Goal: Transaction & Acquisition: Purchase product/service

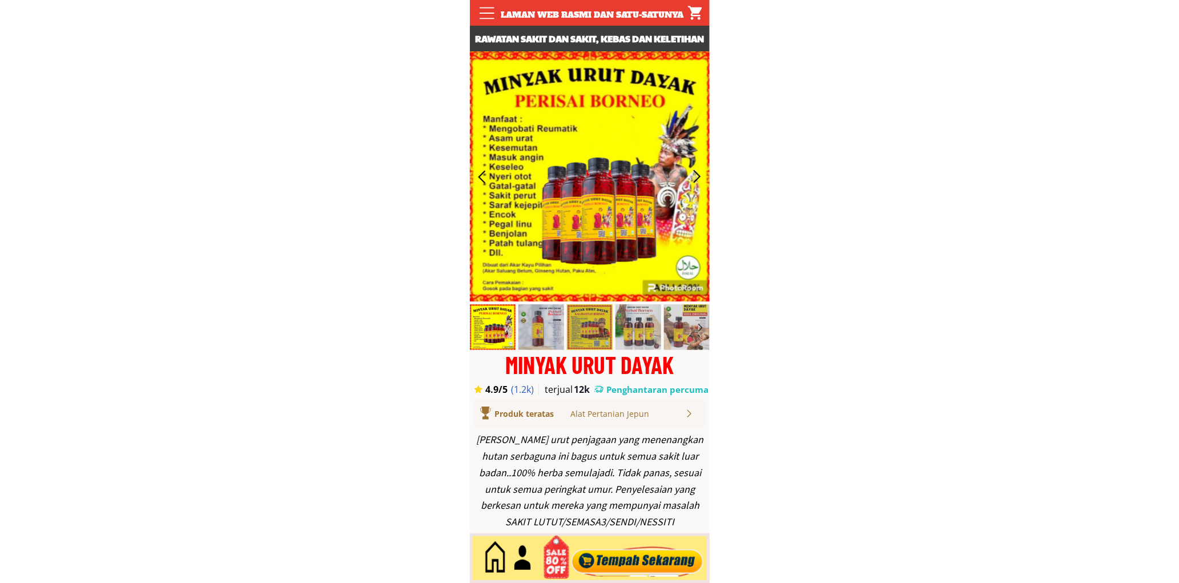
click at [634, 579] on div at bounding box center [590, 558] width 240 height 50
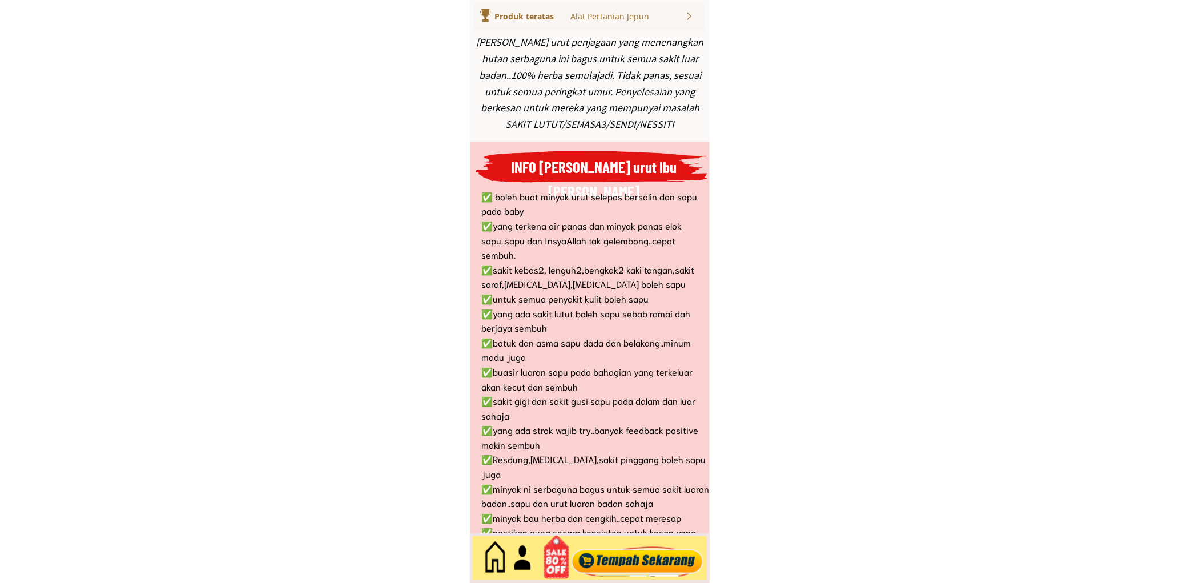
click at [633, 561] on div at bounding box center [637, 558] width 138 height 38
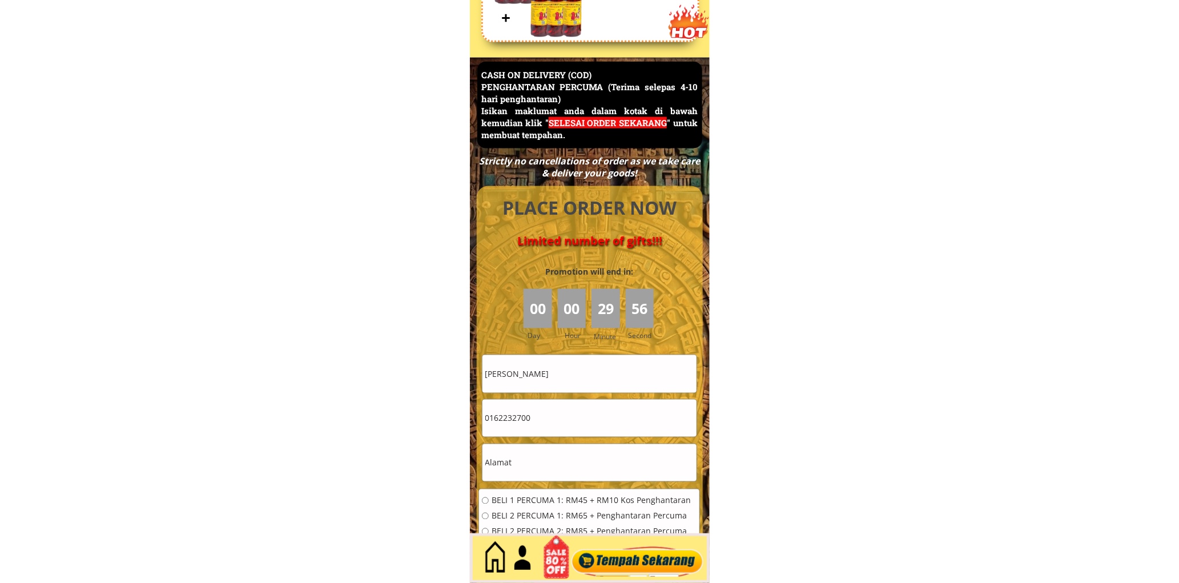
scroll to position [4953, 0]
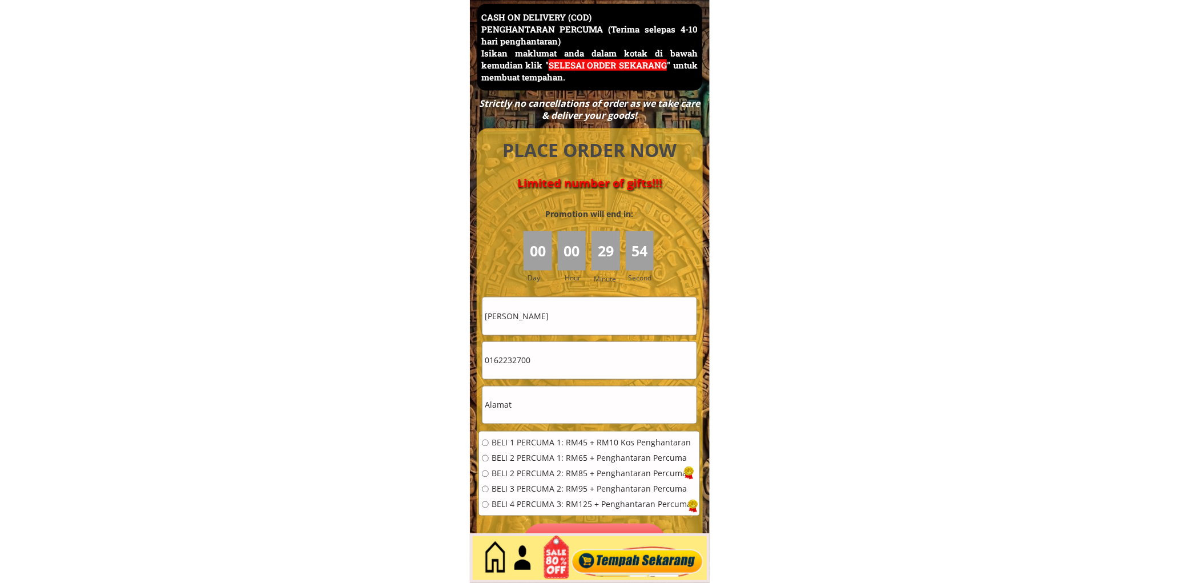
click at [559, 312] on input "Kamariah Mohd Said" at bounding box center [589, 315] width 214 height 37
type input "Sem Jamil"
click at [555, 345] on input "0162232700" at bounding box center [589, 360] width 214 height 37
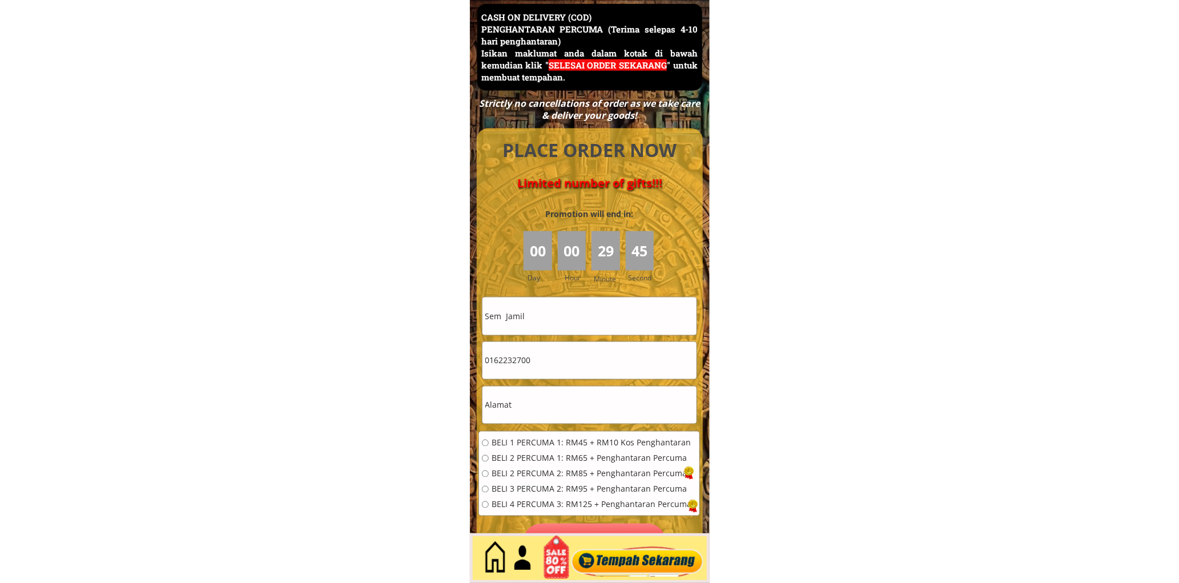
click at [555, 345] on input "0162232700" at bounding box center [589, 360] width 214 height 37
type input "0199676810"
click at [560, 394] on input "text" at bounding box center [589, 404] width 214 height 37
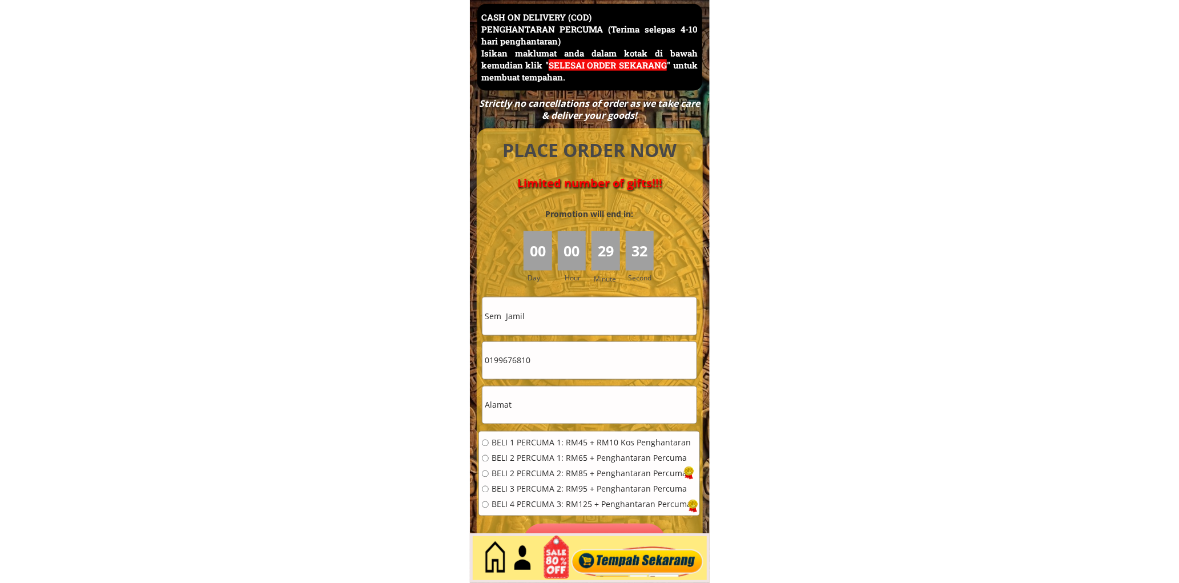
paste input "Kuala Lumpur"
type input "Kuala Lumpur"
click at [537, 443] on span "BELI 1 PERCUMA 1: RM45 + RM10 Kos Penghantaran" at bounding box center [592, 443] width 200 height 8
radio input "true"
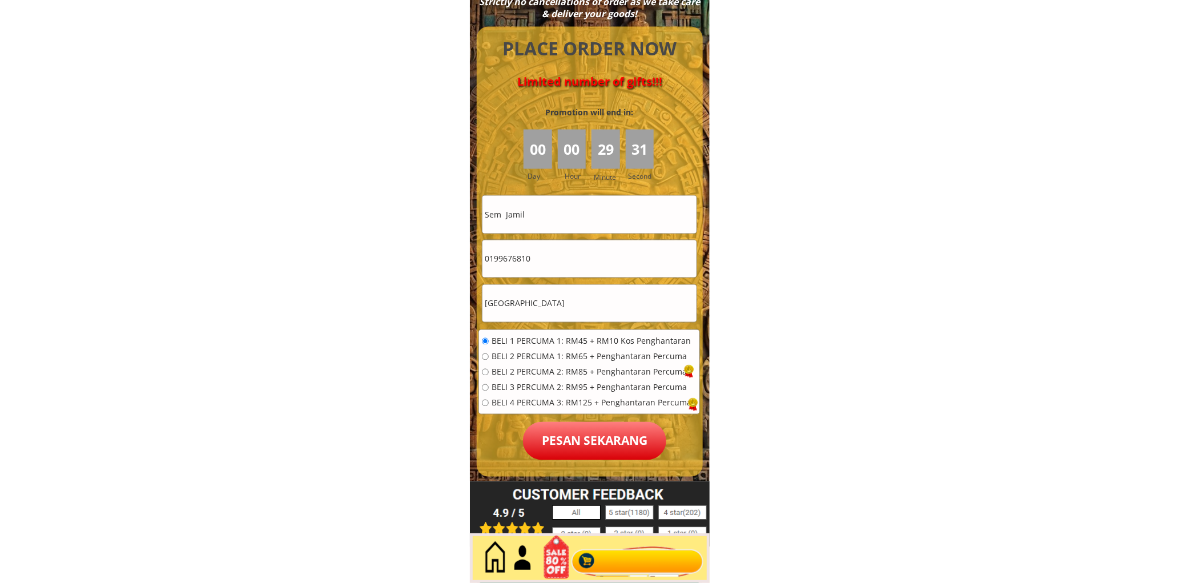
scroll to position [5059, 0]
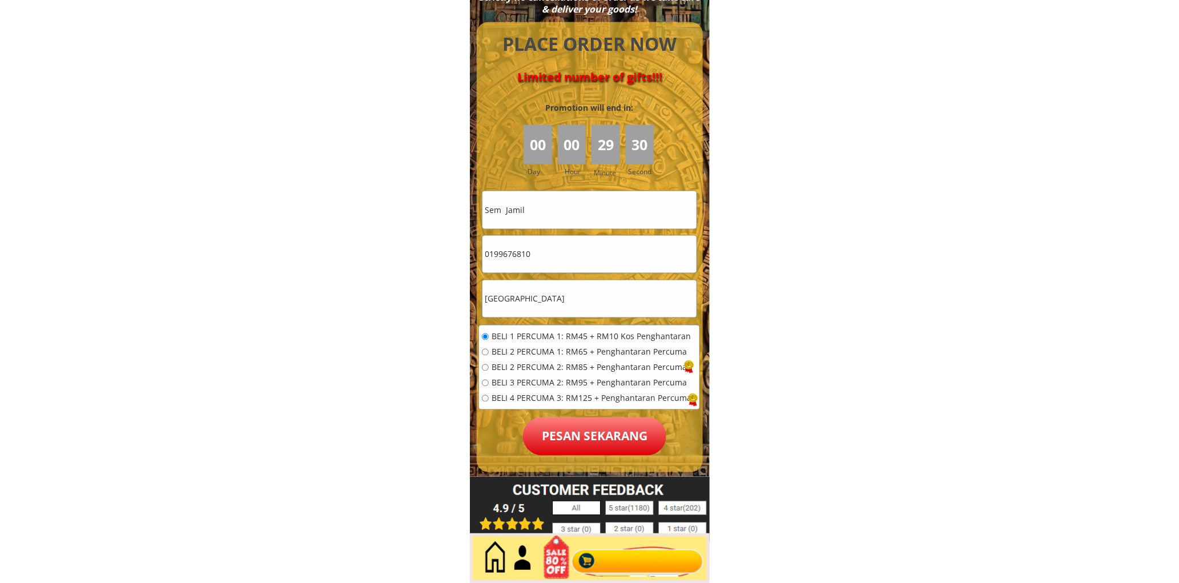
click at [597, 438] on p "Pesan sekarang" at bounding box center [594, 436] width 143 height 38
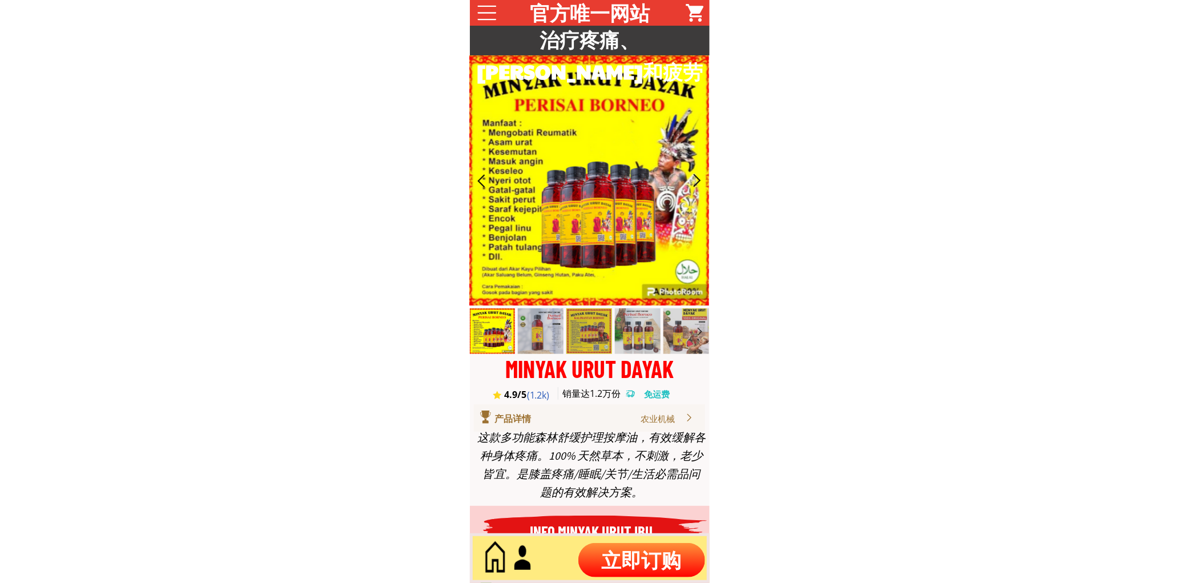
click at [643, 550] on p "立即订购" at bounding box center [641, 560] width 127 height 34
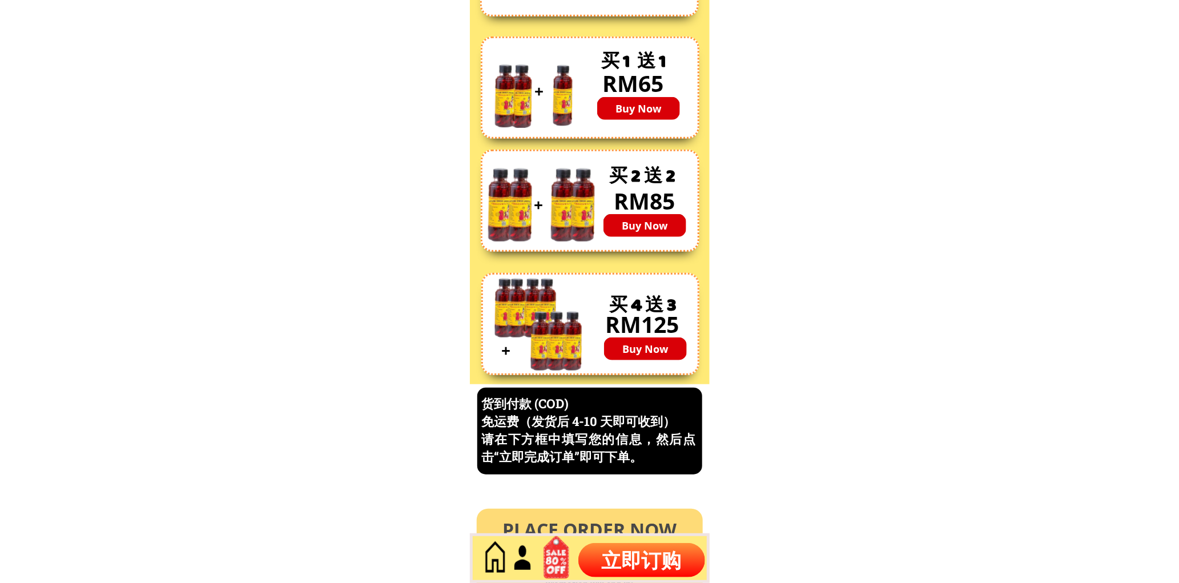
scroll to position [4883, 0]
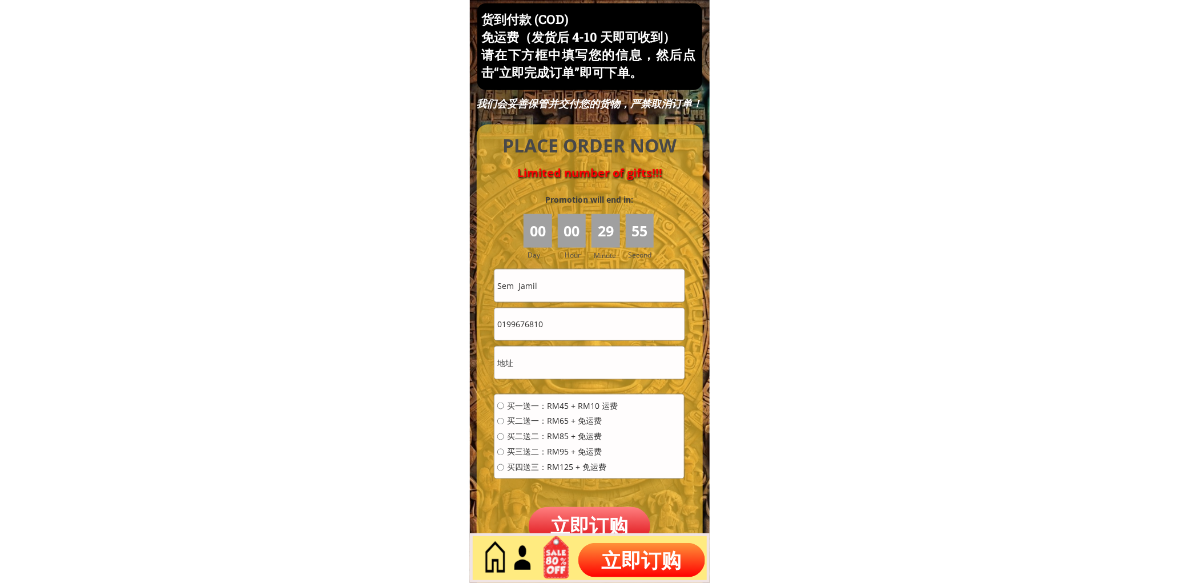
click at [539, 269] on input "Sem Jamil" at bounding box center [589, 285] width 190 height 32
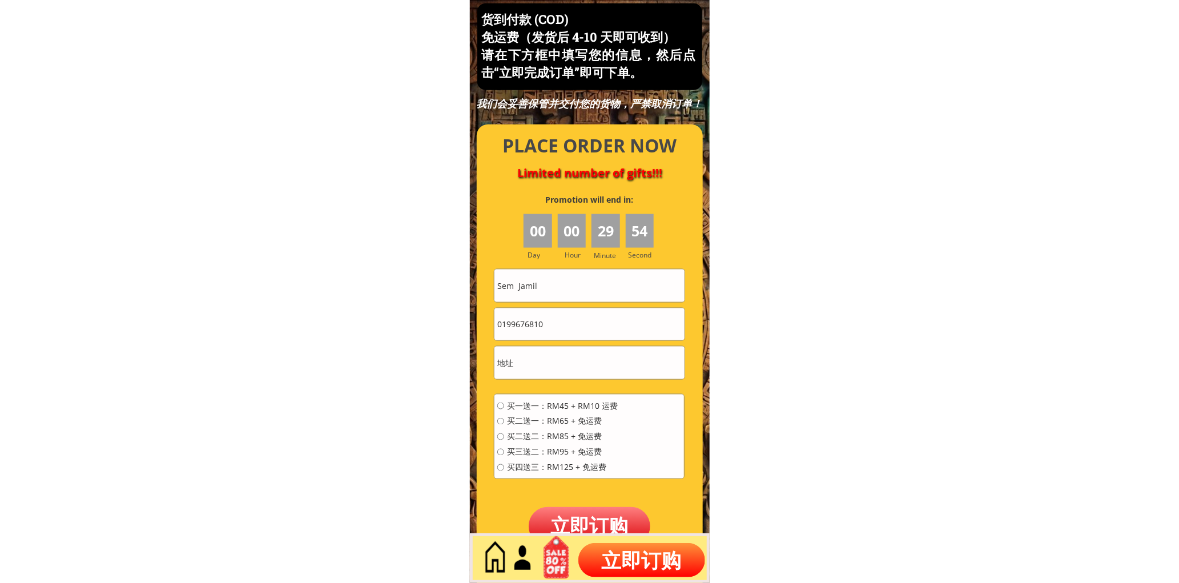
paste input "Lee chi fui"
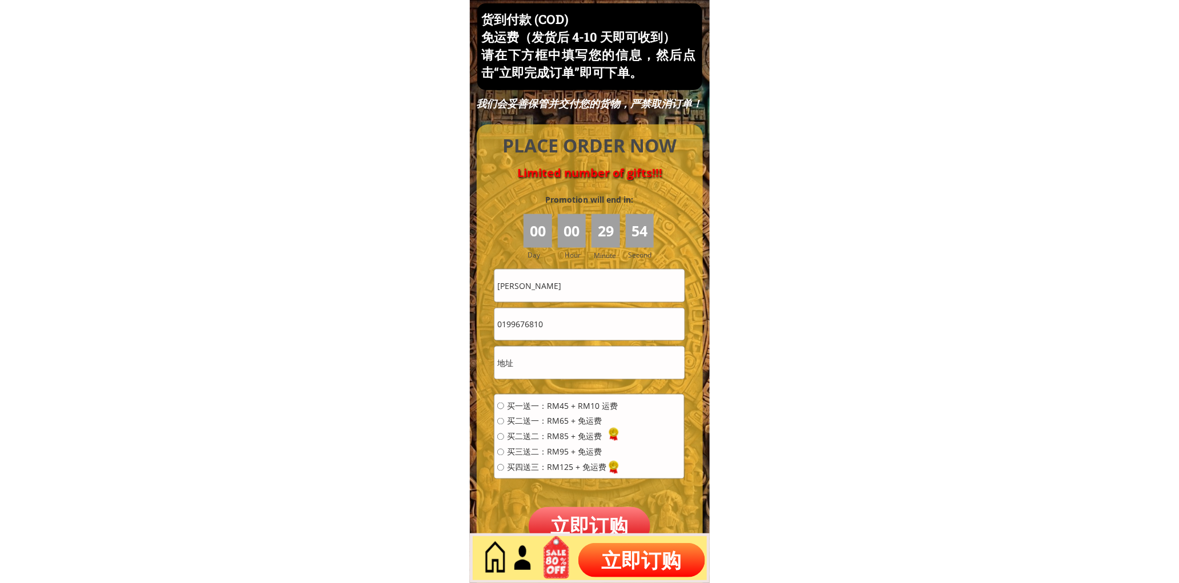
type input "Lee chi fui"
click at [558, 324] on input "0199676810" at bounding box center [589, 324] width 190 height 32
paste input "68265426"
type input "0168265426"
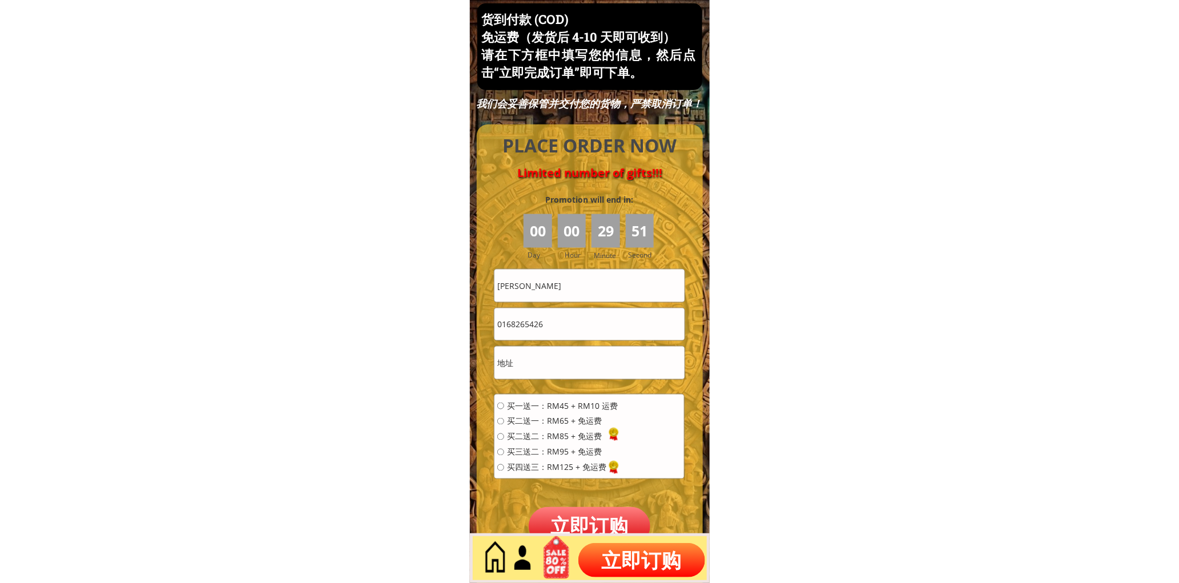
click at [547, 363] on input "text" at bounding box center [589, 363] width 190 height 32
paste input "0168265426"
type input "0168265426"
click at [550, 404] on span "买一送一：RM45 + RM10 运费" at bounding box center [562, 406] width 111 height 8
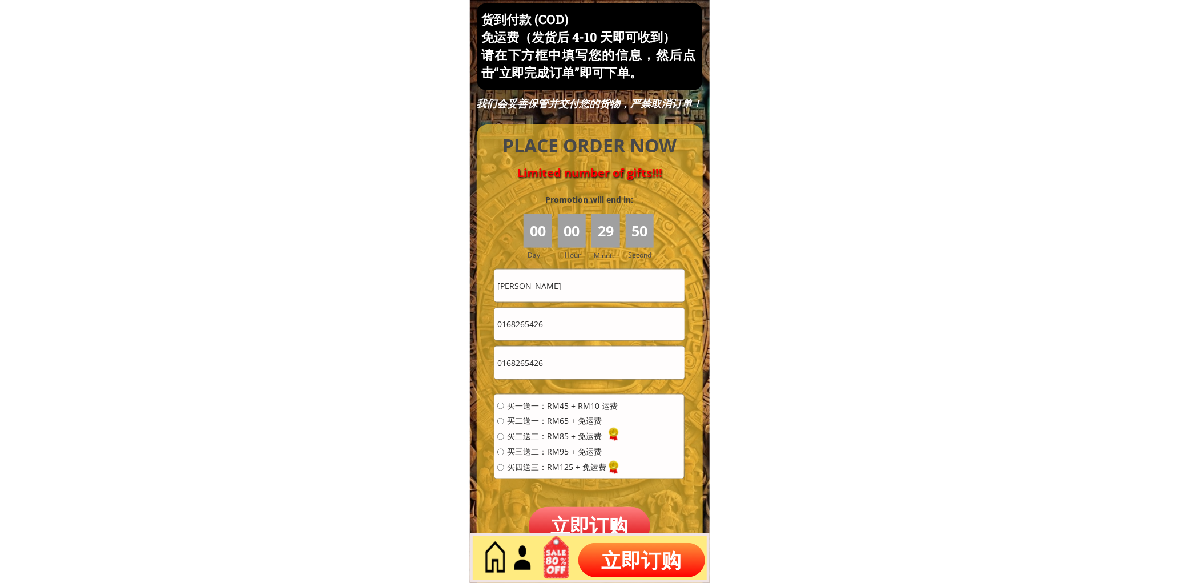
radio input "true"
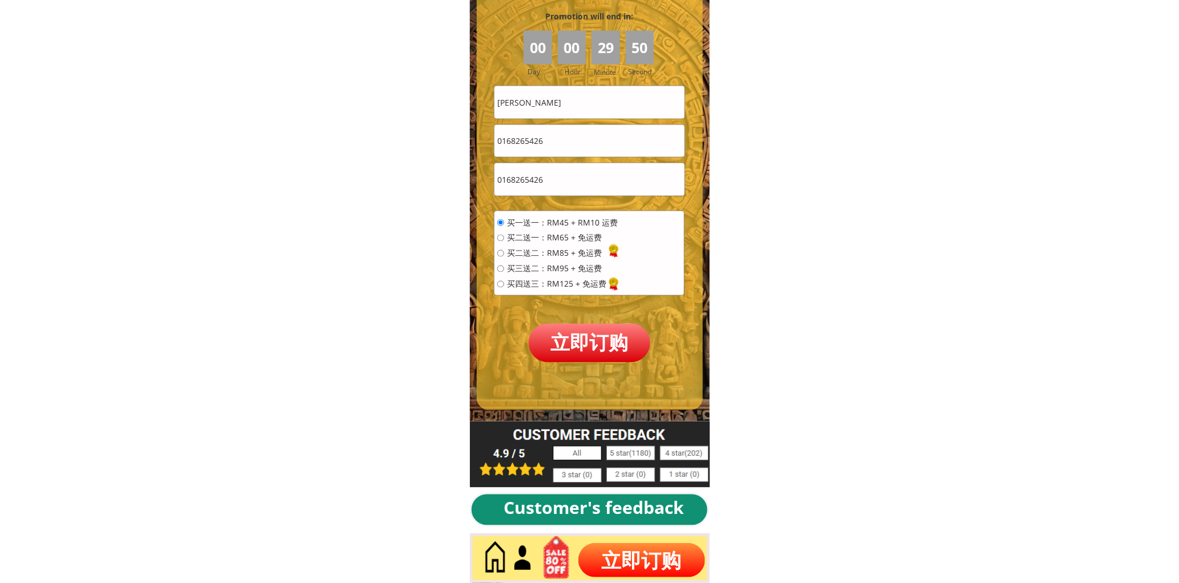
scroll to position [5094, 0]
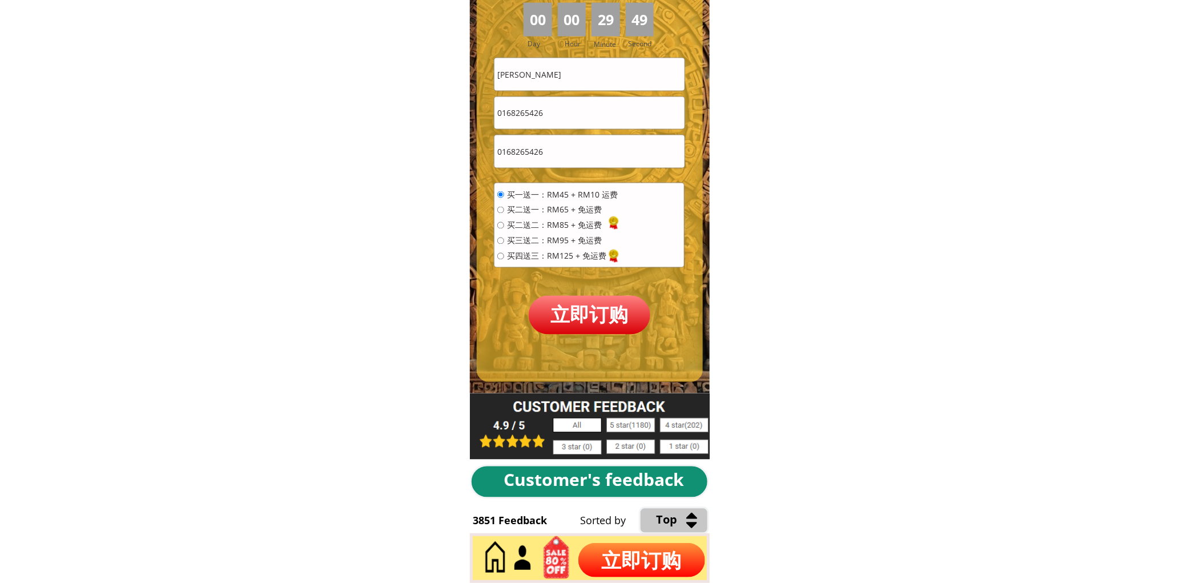
click at [585, 291] on form "买一送一：RM45 + RM10 运费 买二送一：RM65 + 免运费 买二送二：RM85 + 免运费 买三送二：RM95 + 免运费 买四送三：RM125 …" at bounding box center [589, 196] width 191 height 276
click at [597, 315] on p "立即订购" at bounding box center [590, 315] width 122 height 38
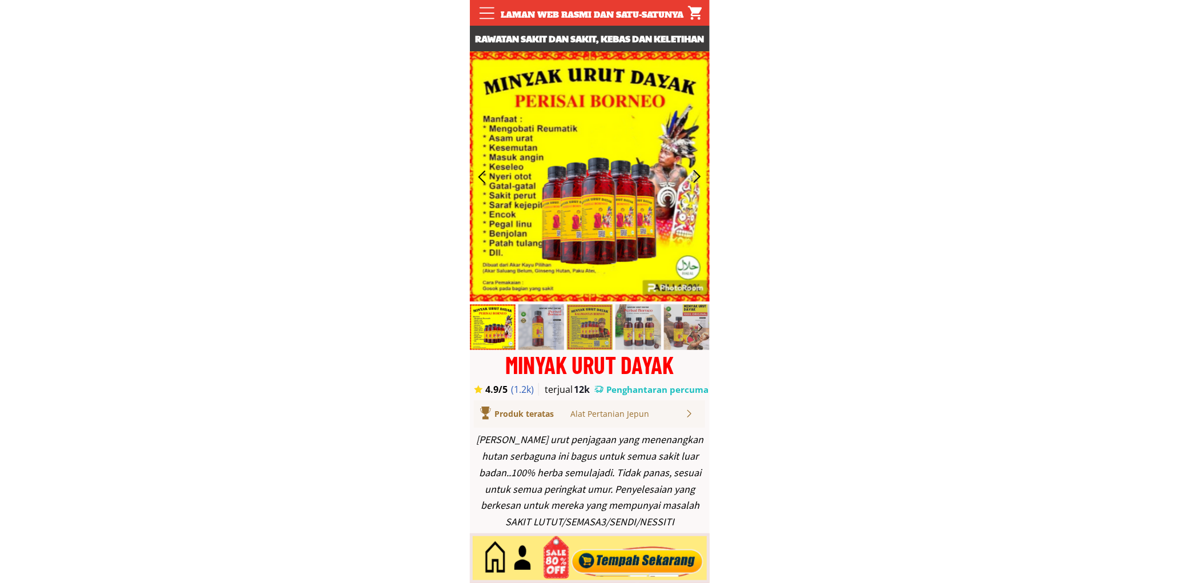
click at [634, 558] on div at bounding box center [637, 558] width 138 height 38
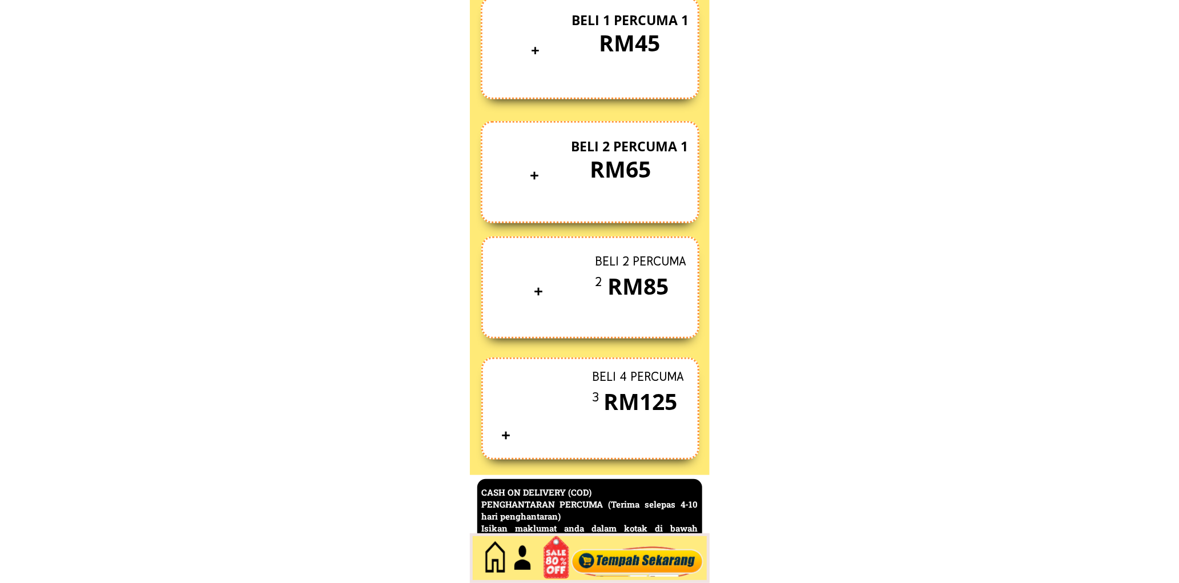
scroll to position [4953, 0]
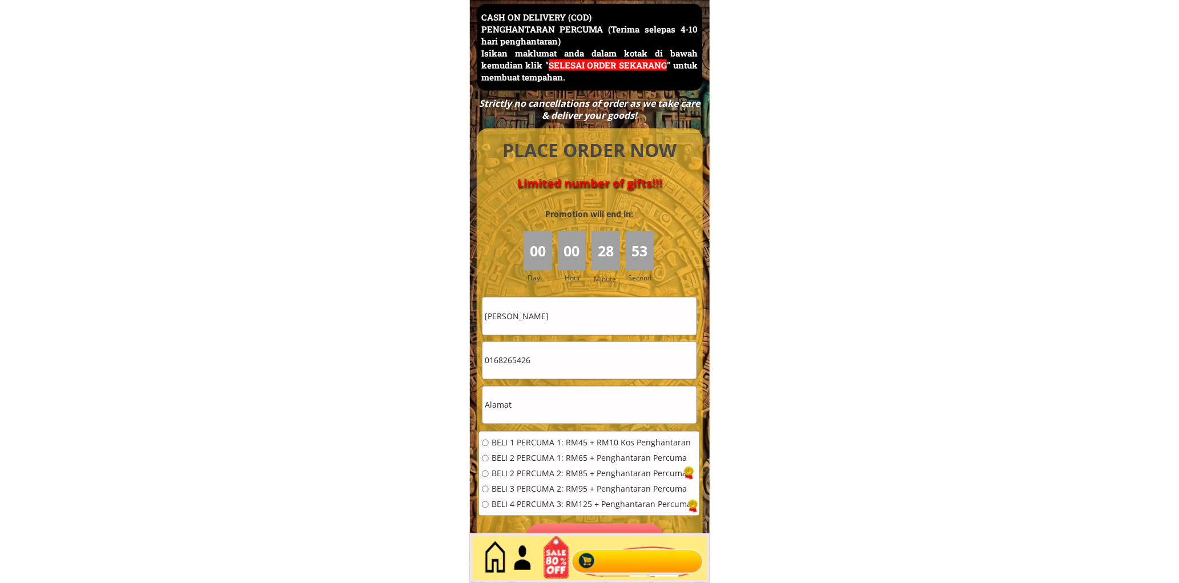
click at [553, 311] on input "Lee chi fui" at bounding box center [589, 315] width 214 height 37
paste input "[PERSON_NAME][PERSON_NAME]"
type input "[PERSON_NAME][PERSON_NAME]"
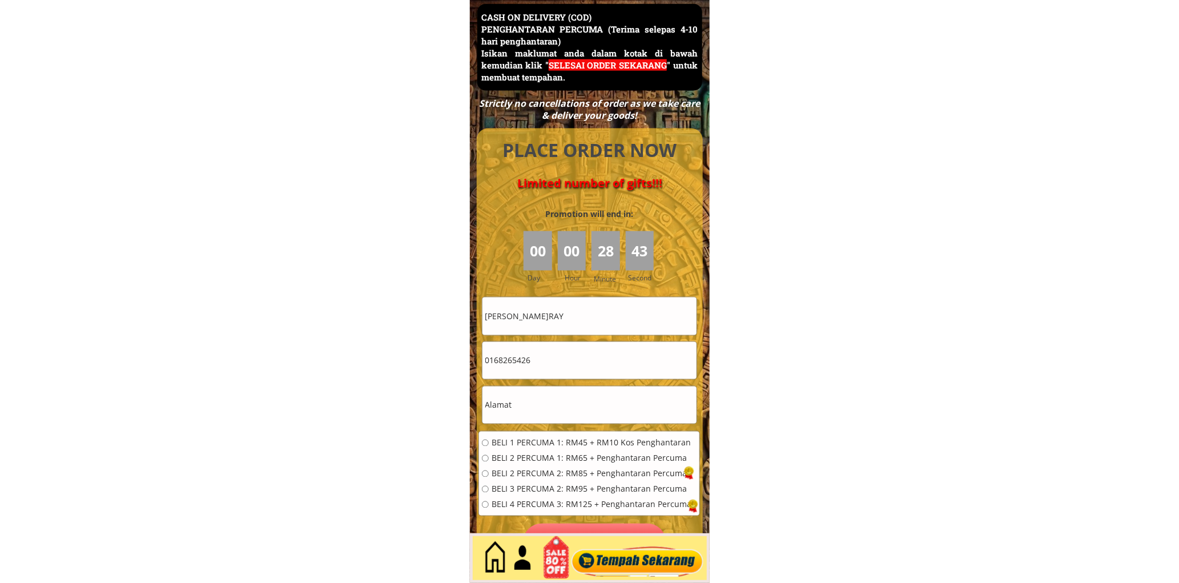
click at [556, 401] on input "text" at bounding box center [589, 404] width 214 height 37
paste input "0169702025"
type input "0169702025"
click at [537, 439] on span "BELI 1 PERCUMA 1: RM45 + RM10 Kos Penghantaran" at bounding box center [592, 443] width 200 height 8
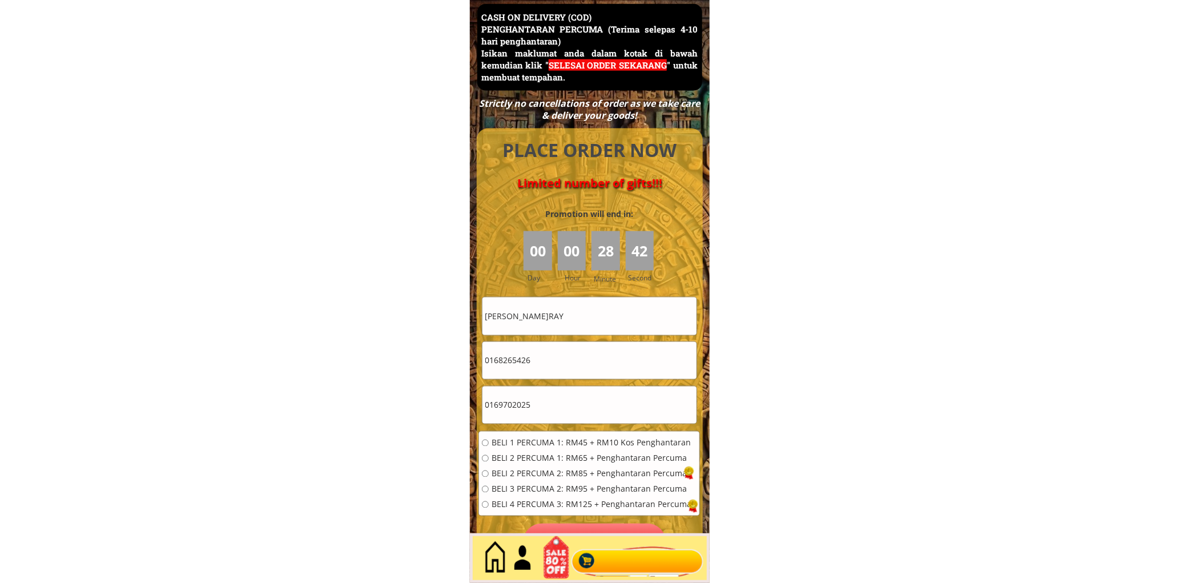
radio input "true"
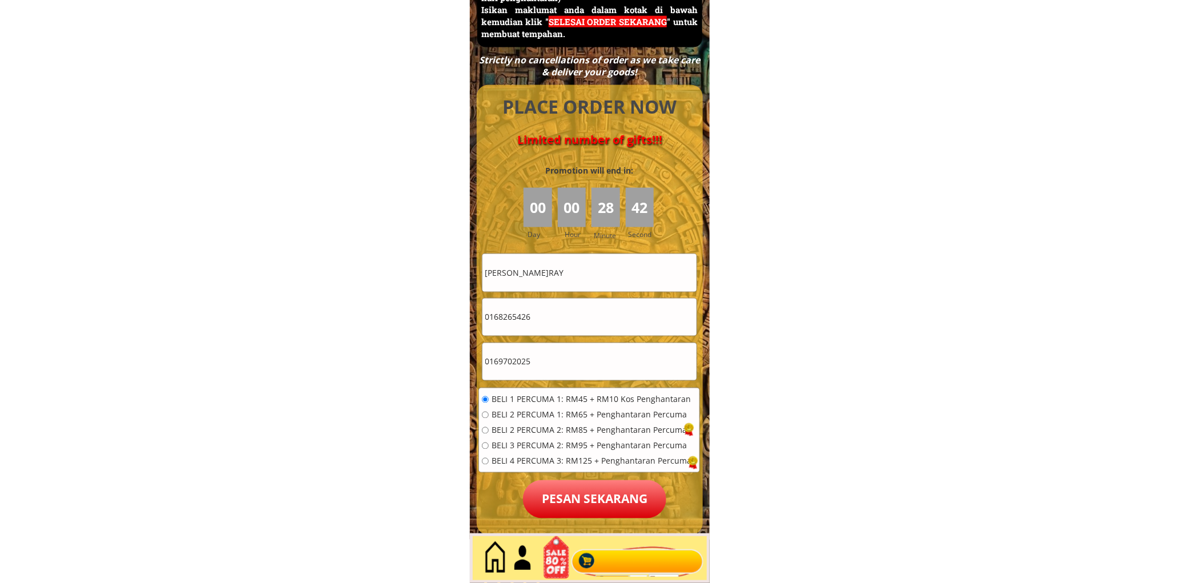
scroll to position [5059, 0]
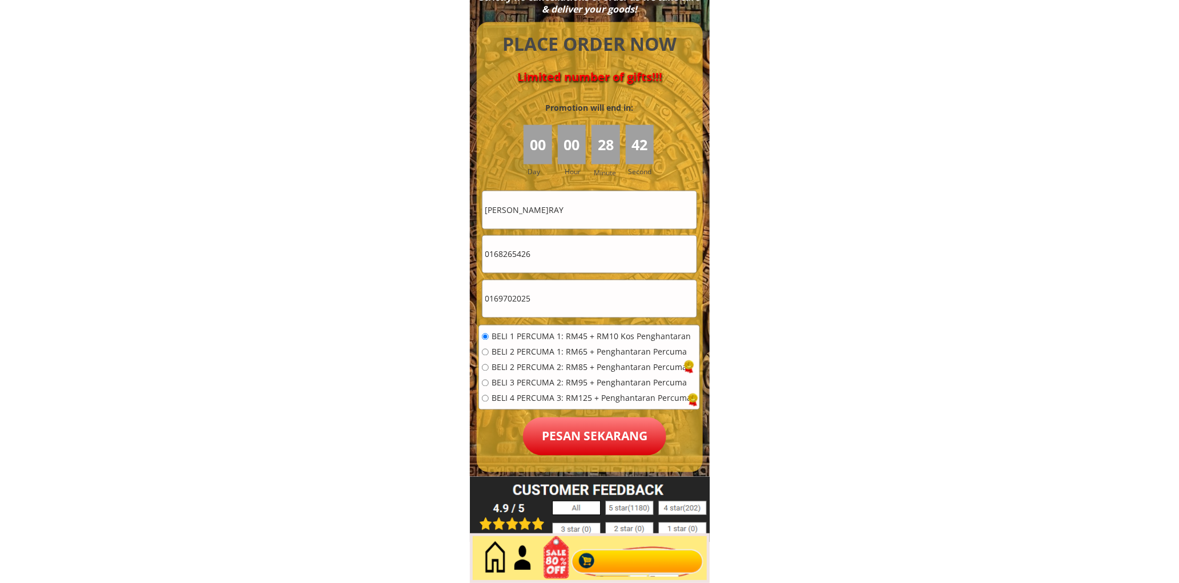
drag, startPoint x: 590, startPoint y: 414, endPoint x: 594, endPoint y: 428, distance: 14.8
click at [591, 416] on div "BELI 1 PERCUMA 1: RM45 + RM10 Kos Penghantaran BELI 2 PERCUMA 1: RM65 + Penghan…" at bounding box center [589, 371] width 220 height 92
click at [595, 432] on p "Pesan sekarang" at bounding box center [594, 436] width 143 height 38
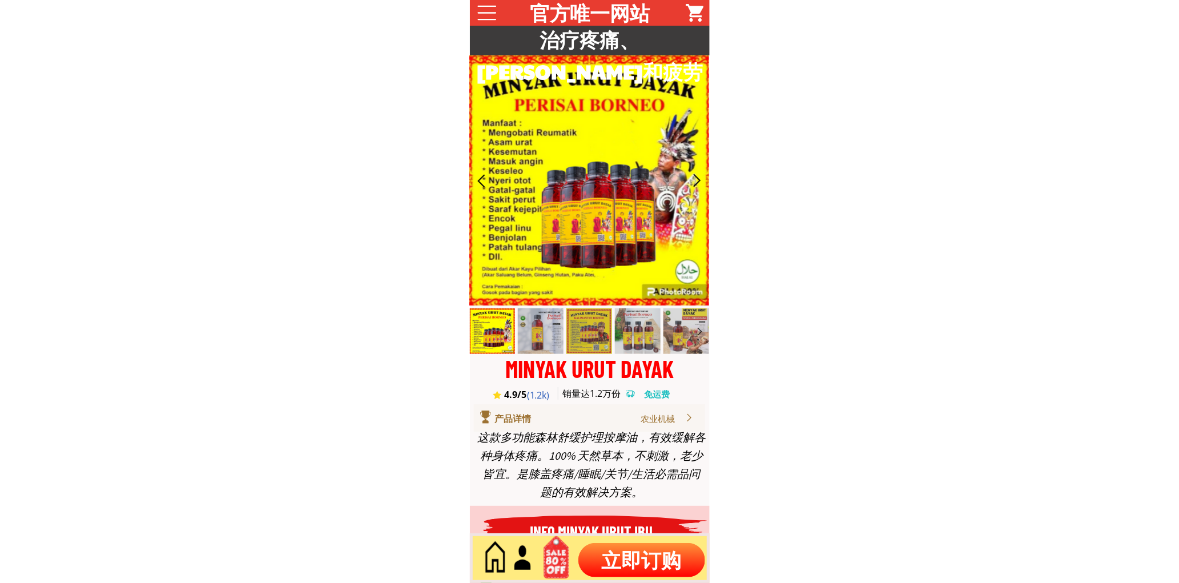
click at [621, 555] on p "立即订购" at bounding box center [641, 560] width 127 height 34
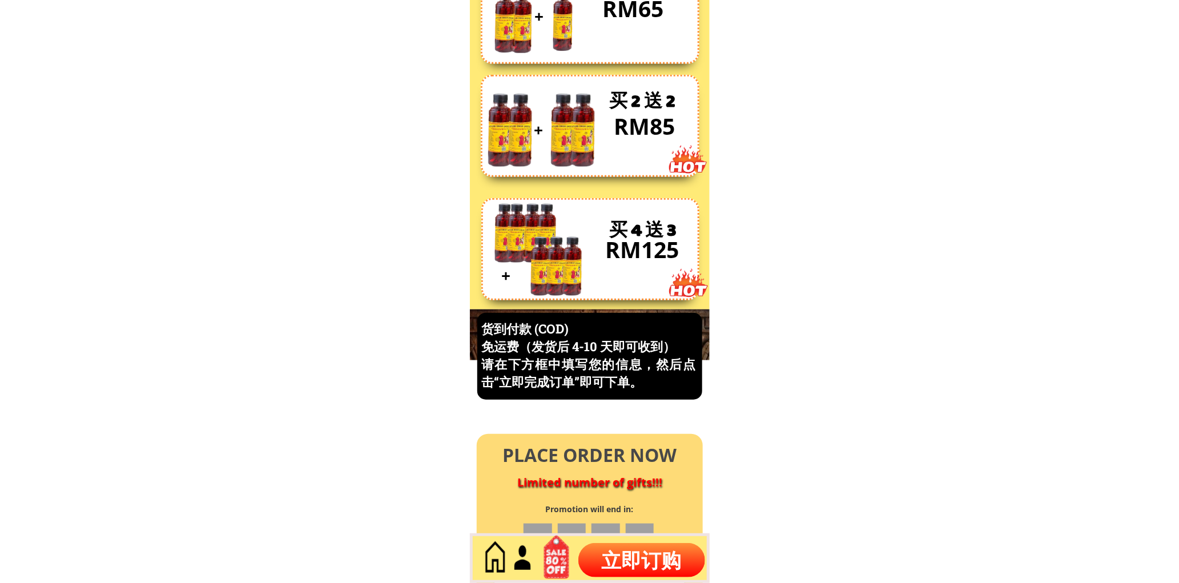
scroll to position [4883, 0]
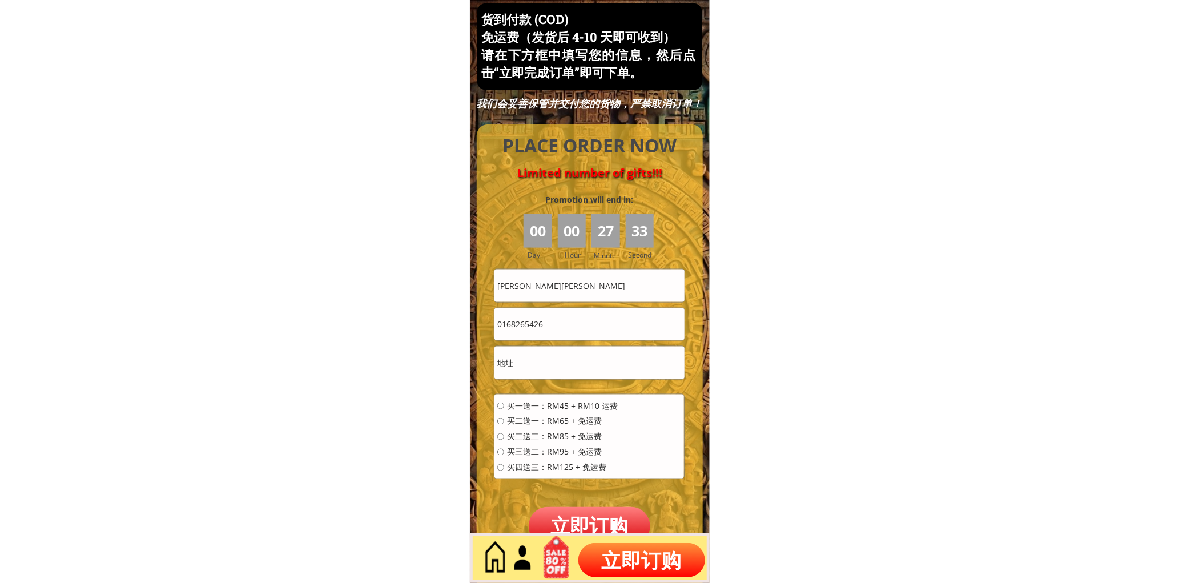
click at [563, 285] on input "[PERSON_NAME][PERSON_NAME]" at bounding box center [589, 285] width 190 height 32
paste input "[PERSON_NAME]"
type input "[PERSON_NAME]"
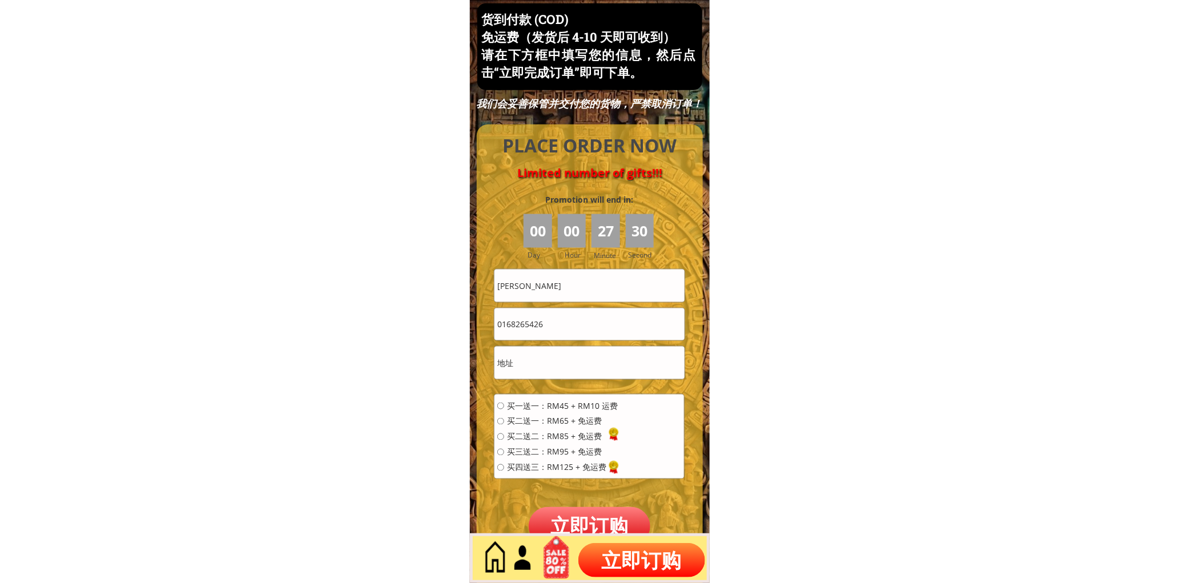
click at [597, 323] on input "0168265426" at bounding box center [589, 324] width 190 height 32
click at [595, 323] on input "0168265426" at bounding box center [589, 324] width 190 height 32
paste input "97276618"
type input "0197276618"
click at [587, 281] on input "siau Fong Lee" at bounding box center [589, 285] width 190 height 32
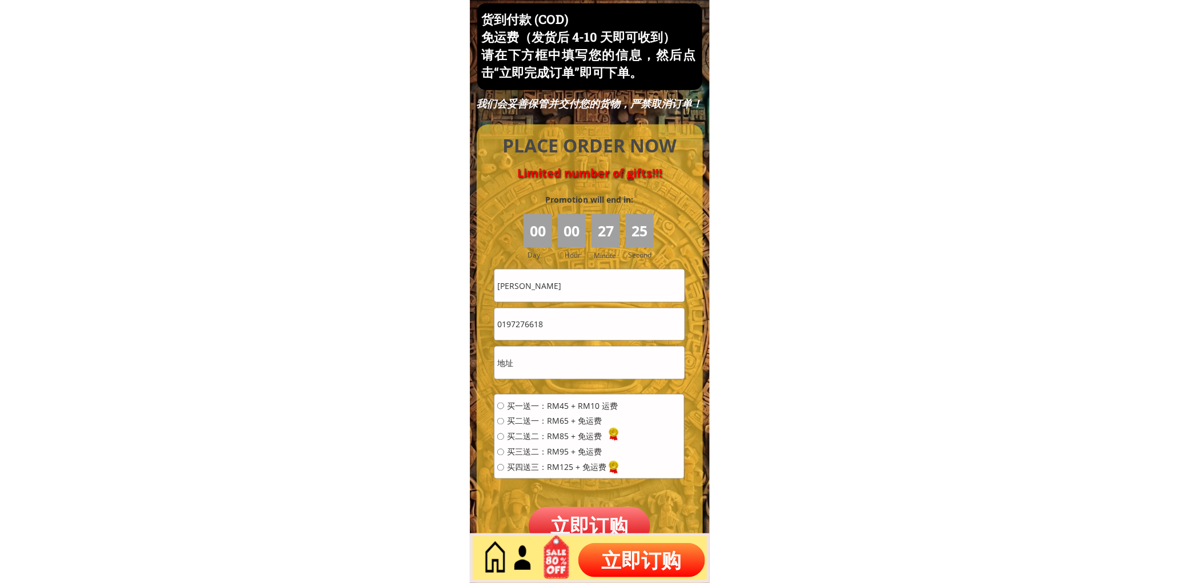
click at [587, 281] on input "siau Fong Lee" at bounding box center [589, 285] width 190 height 32
paste input "S"
type input "Siau Fong Lee"
click at [551, 343] on form "买一送一：RM45 + RM10 运费 买二送一：RM65 + 免运费 买二送二：RM85 + 免运费 买三送二：RM95 + 免运费 买四送三：RM125 …" at bounding box center [589, 407] width 191 height 276
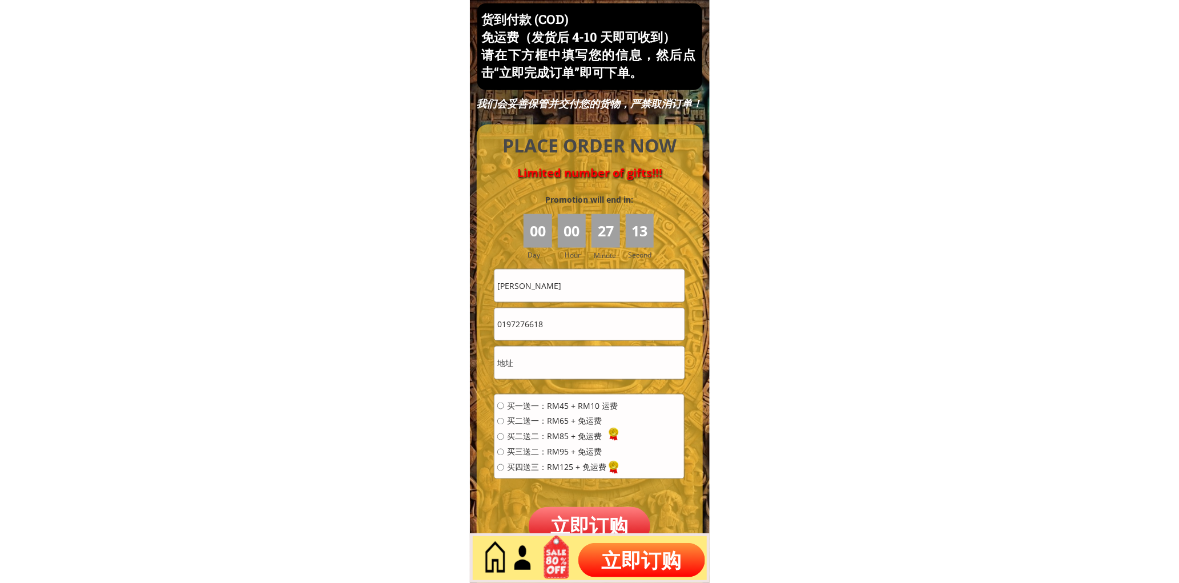
click at [551, 343] on form "买一送一：RM45 + RM10 运费 买二送一：RM65 + 免运费 买二送二：RM85 + 免运费 买三送二：RM95 + 免运费 买四送三：RM125 …" at bounding box center [589, 407] width 191 height 276
click at [554, 349] on input "text" at bounding box center [589, 363] width 190 height 32
paste input "Kuching"
type input "Kuching"
click at [563, 402] on span "买一送一：RM45 + RM10 运费" at bounding box center [562, 406] width 111 height 8
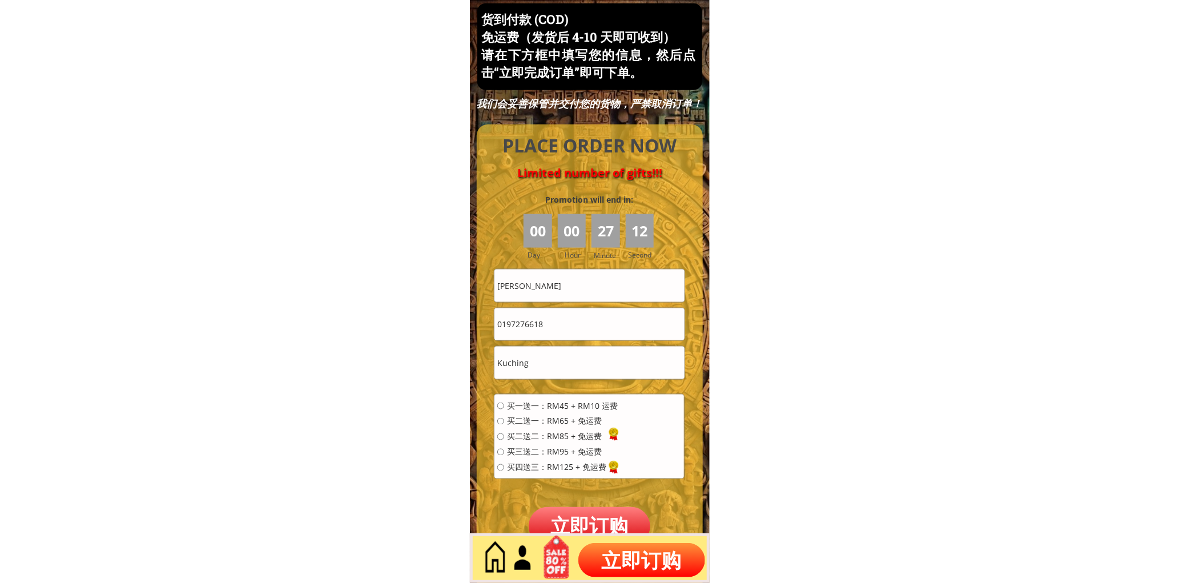
radio input "true"
click at [597, 523] on p "立即订购" at bounding box center [590, 526] width 122 height 38
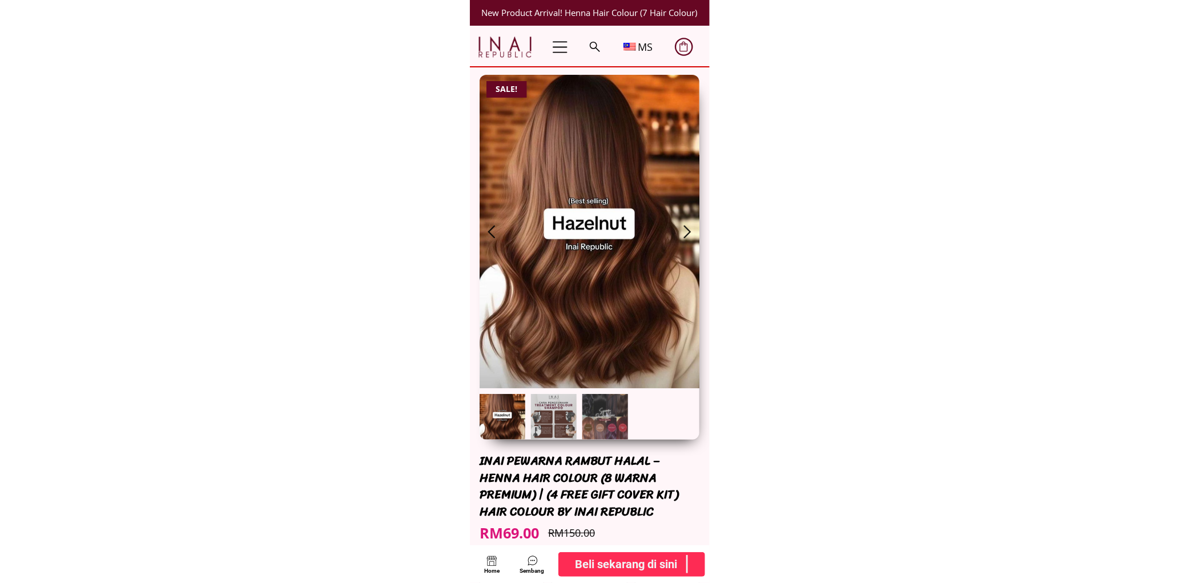
click at [643, 552] on div "Beli sekarang di sini Beli sekarang di sini Beli sekarang di sini" at bounding box center [631, 564] width 147 height 25
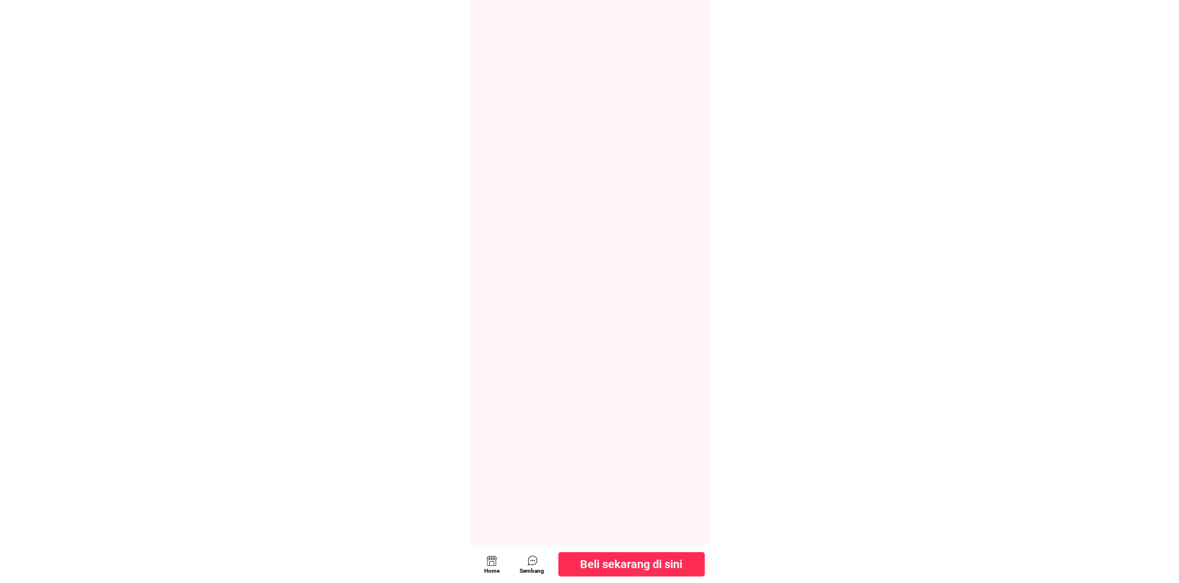
scroll to position [6206, 0]
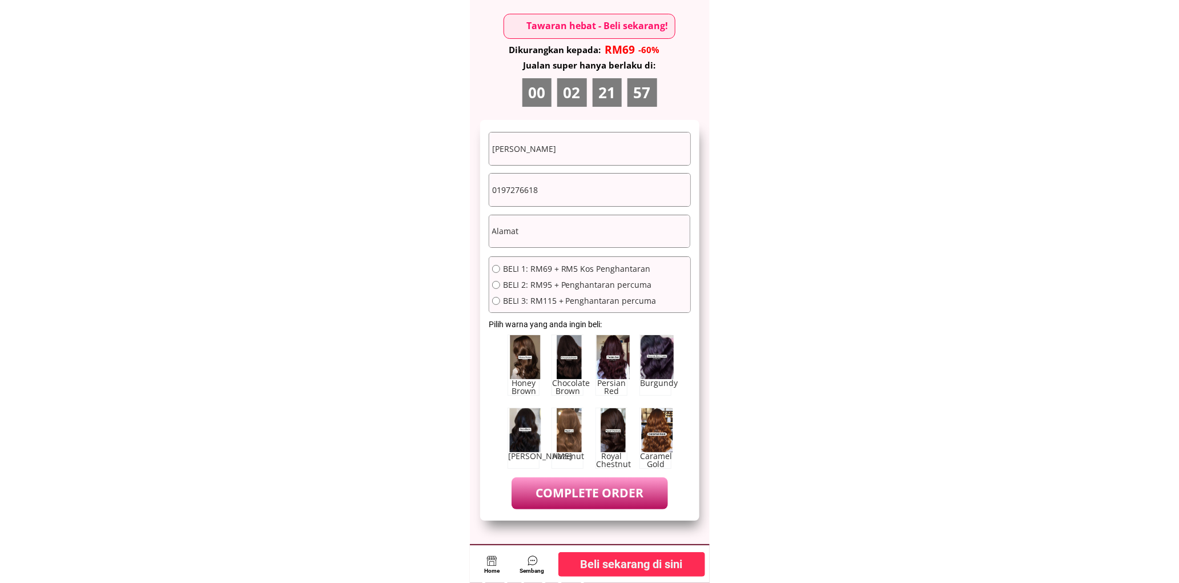
click at [583, 149] on input "Siau Fong Lee" at bounding box center [589, 148] width 201 height 33
click at [566, 186] on input "0197276618" at bounding box center [589, 190] width 201 height 33
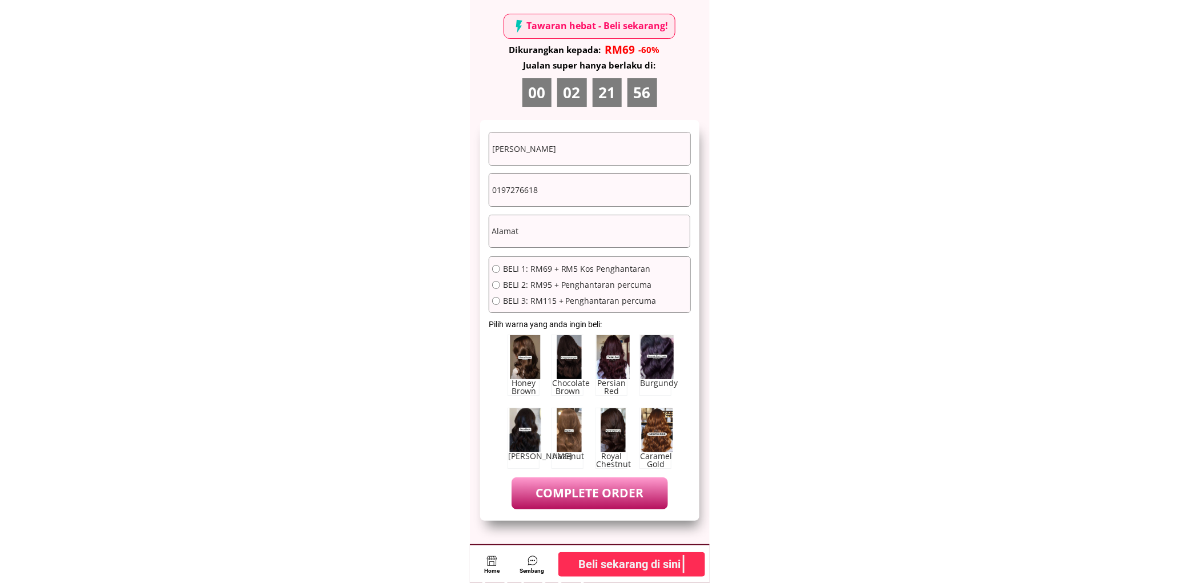
click at [567, 186] on input "0197276618" at bounding box center [589, 190] width 201 height 33
paste input "143782183"
click at [496, 196] on input "143782183" at bounding box center [589, 190] width 201 height 33
type input "0143782183"
click at [545, 169] on form "Siau Fong Lee 0143782183 COMPLETE ORDER BELI 1: RM69 + RM5 Kos Penghantaran BEL…" at bounding box center [590, 320] width 202 height 377
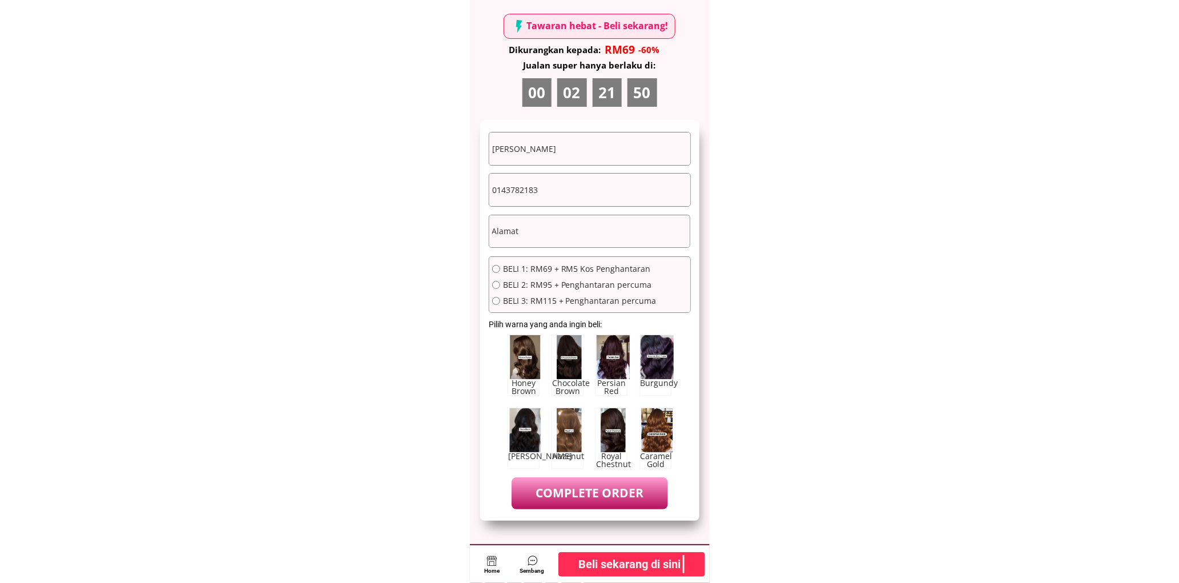
click at [545, 169] on form "Siau Fong Lee 0143782183 COMPLETE ORDER BELI 1: RM69 + RM5 Kos Penghantaran BEL…" at bounding box center [590, 320] width 202 height 377
click at [553, 157] on input "Siau Fong Lee" at bounding box center [589, 148] width 201 height 33
paste input "hamzah"
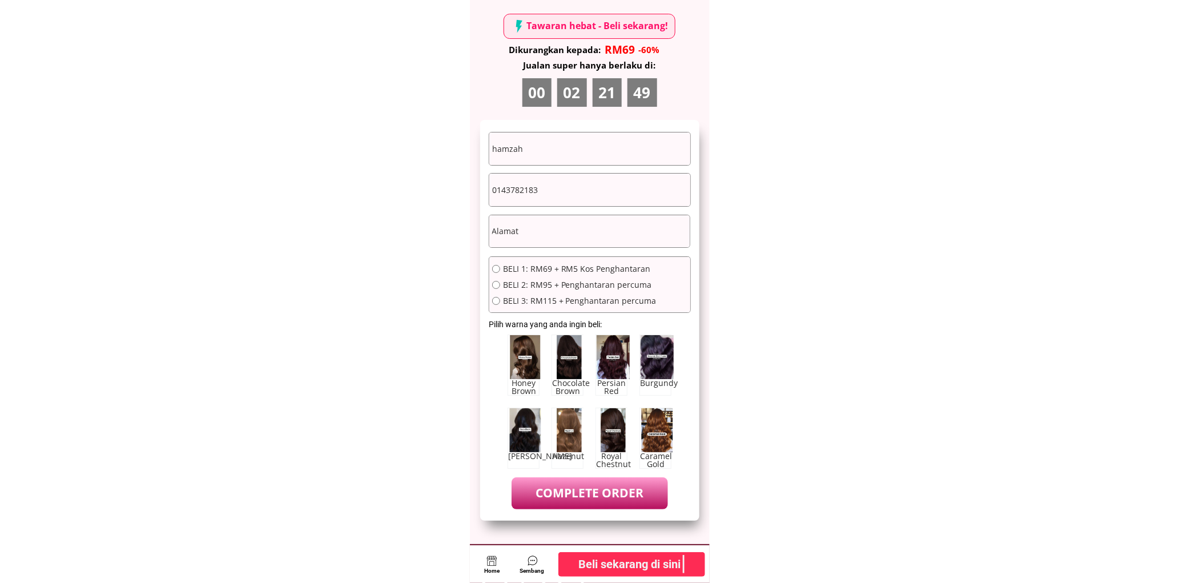
type input "hamzah"
click at [551, 248] on form "hamzah 0143782183 COMPLETE ORDER BELI 1: RM69 + RM5 Kos Penghantaran BELI 2: RM…" at bounding box center [590, 320] width 202 height 377
drag, startPoint x: 551, startPoint y: 247, endPoint x: 551, endPoint y: 235, distance: 12.6
click at [551, 247] on div at bounding box center [590, 232] width 202 height 34
click at [551, 235] on input "text" at bounding box center [589, 231] width 201 height 33
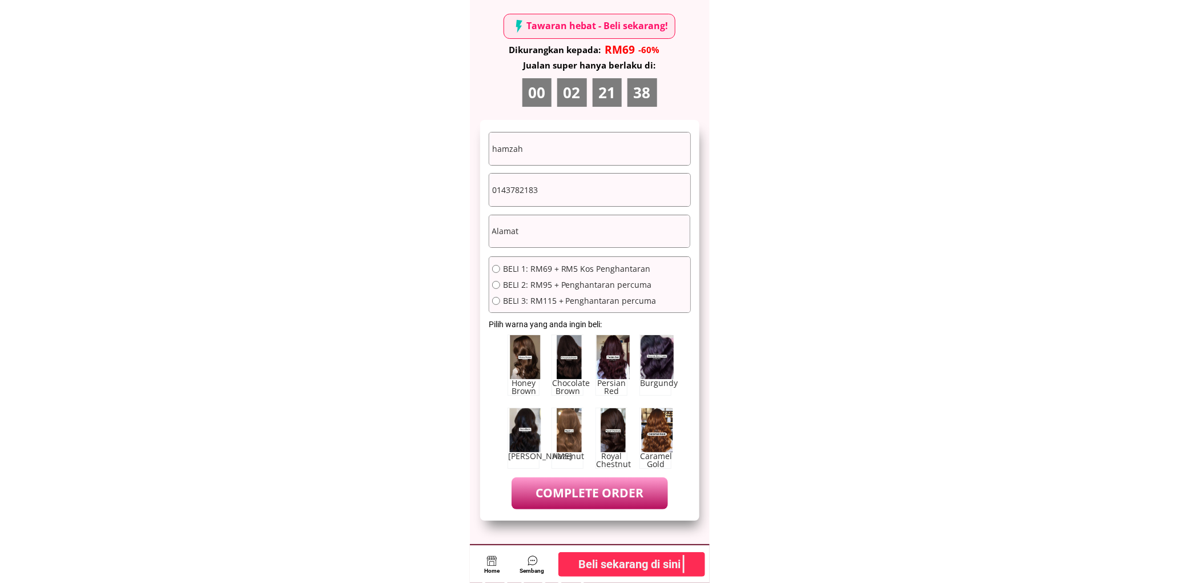
click at [551, 235] on input "text" at bounding box center [589, 231] width 201 height 33
paste input "perumahan semi, 21727, kampung gong limau, cukai,kemaman, terengganu, 21727, Ke…"
drag, startPoint x: 653, startPoint y: 234, endPoint x: 773, endPoint y: 242, distance: 120.2
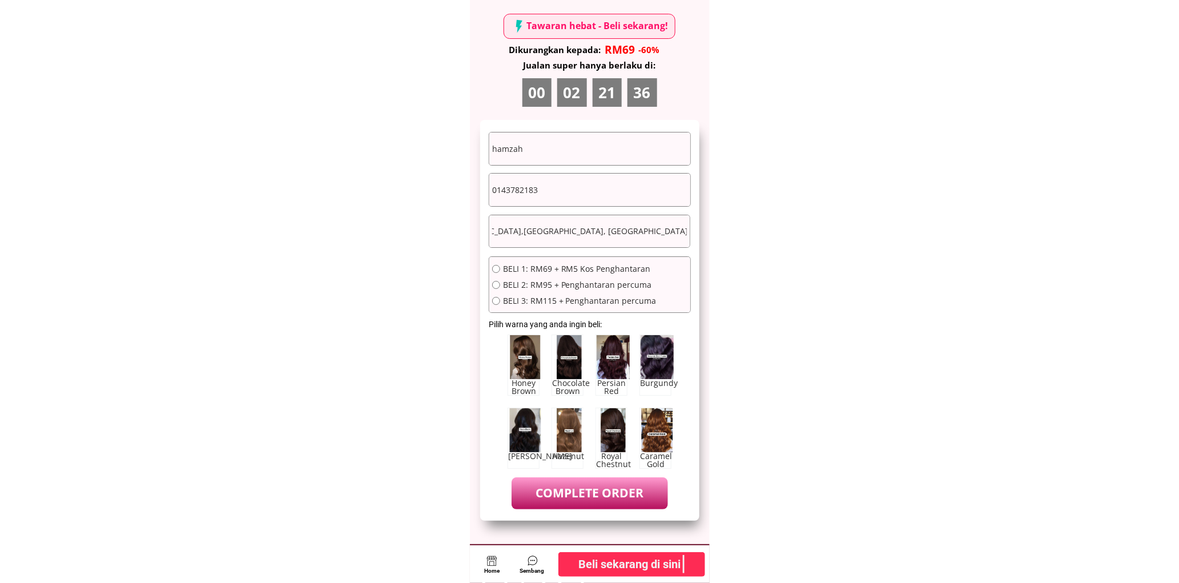
scroll to position [0, 231]
type input "perumahan semi, 21727, kampung gong limau, cukai,kemaman, terengganu, 21727, Ke…"
click at [563, 267] on span "BELI 1: RM69 + RM5 Kos Penghantaran" at bounding box center [580, 269] width 154 height 8
radio input "true"
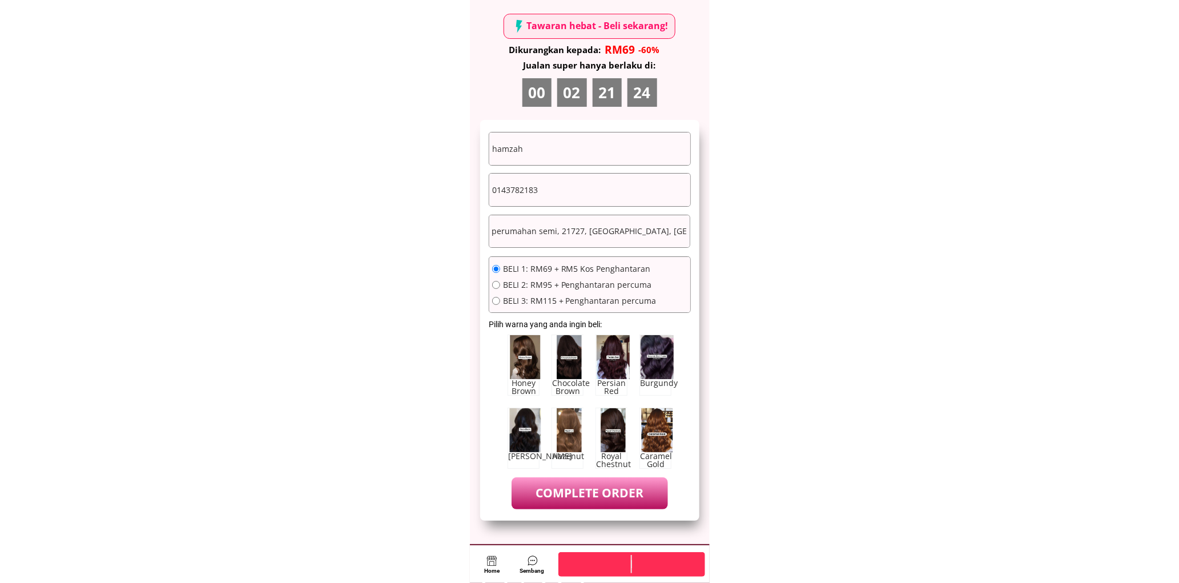
click at [571, 354] on div "Chocolate Brown" at bounding box center [567, 365] width 32 height 61
click at [606, 508] on p "COMPLETE ORDER" at bounding box center [590, 492] width 156 height 31
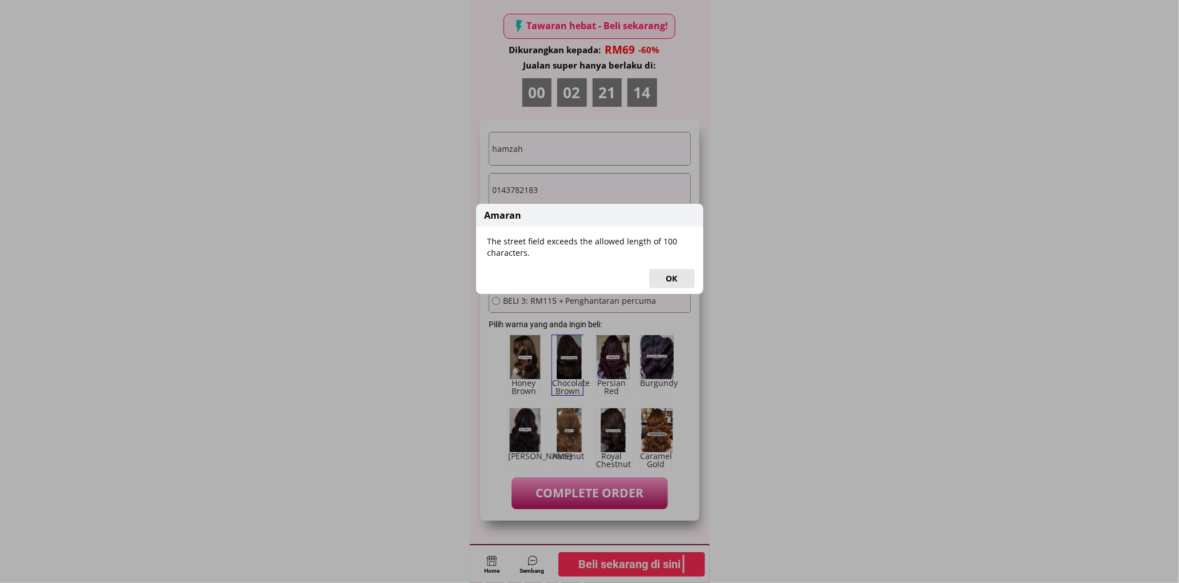
click at [669, 272] on button "OK" at bounding box center [672, 278] width 46 height 19
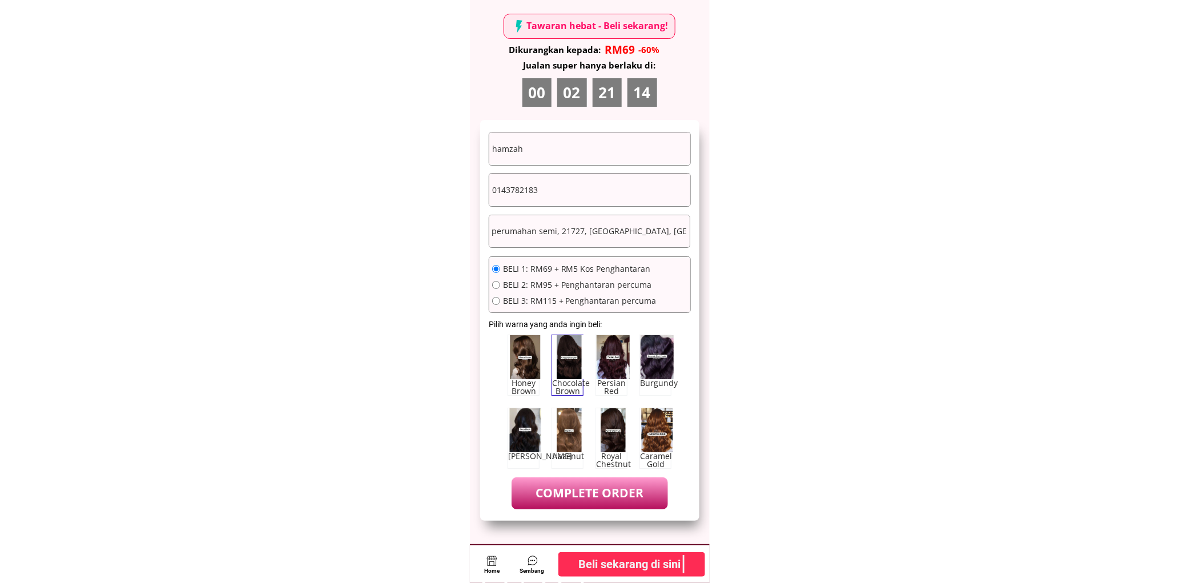
click at [589, 241] on input "perumahan semi, 21727, kampung gong limau, cukai,kemaman, terengganu, 21727, Ke…" at bounding box center [589, 231] width 201 height 33
drag, startPoint x: 557, startPoint y: 237, endPoint x: 804, endPoint y: 240, distance: 247.2
click at [636, 235] on input "perumahan semi, 21727, kampung gong limau, cukai,kemaman, terengganu, 21727, Ke…" at bounding box center [589, 231] width 201 height 33
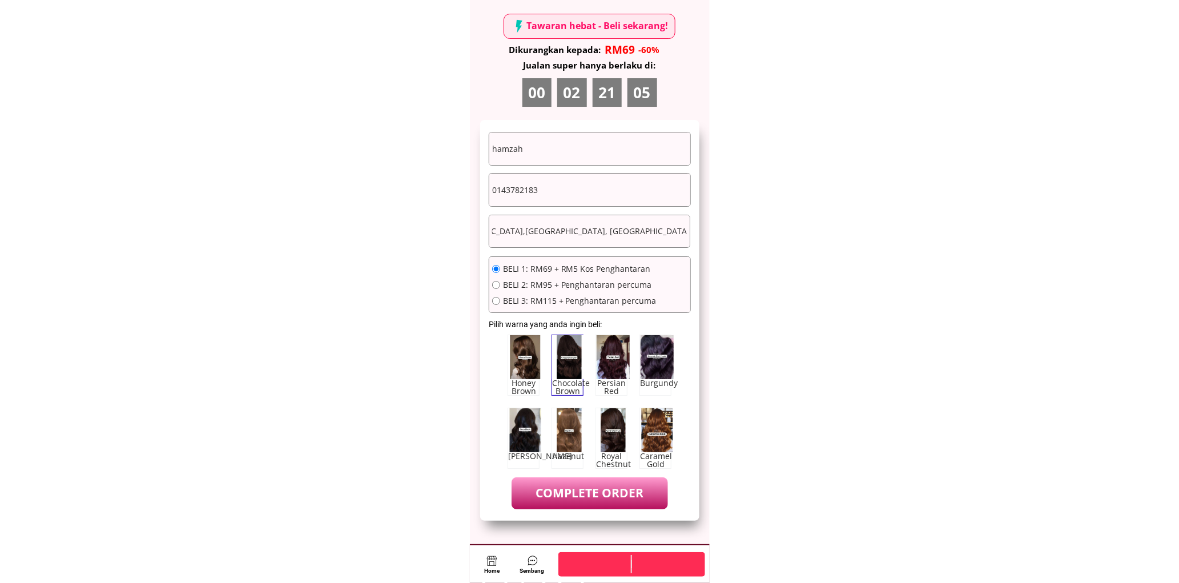
scroll to position [0, 0]
drag, startPoint x: 648, startPoint y: 221, endPoint x: 606, endPoint y: 234, distance: 44.1
click at [646, 224] on input "perumahan semi, 21727, kampung gong limau, cukai,kemaman, terengganu, 21727, Ke…" at bounding box center [589, 231] width 201 height 33
drag, startPoint x: 634, startPoint y: 235, endPoint x: 791, endPoint y: 249, distance: 157.1
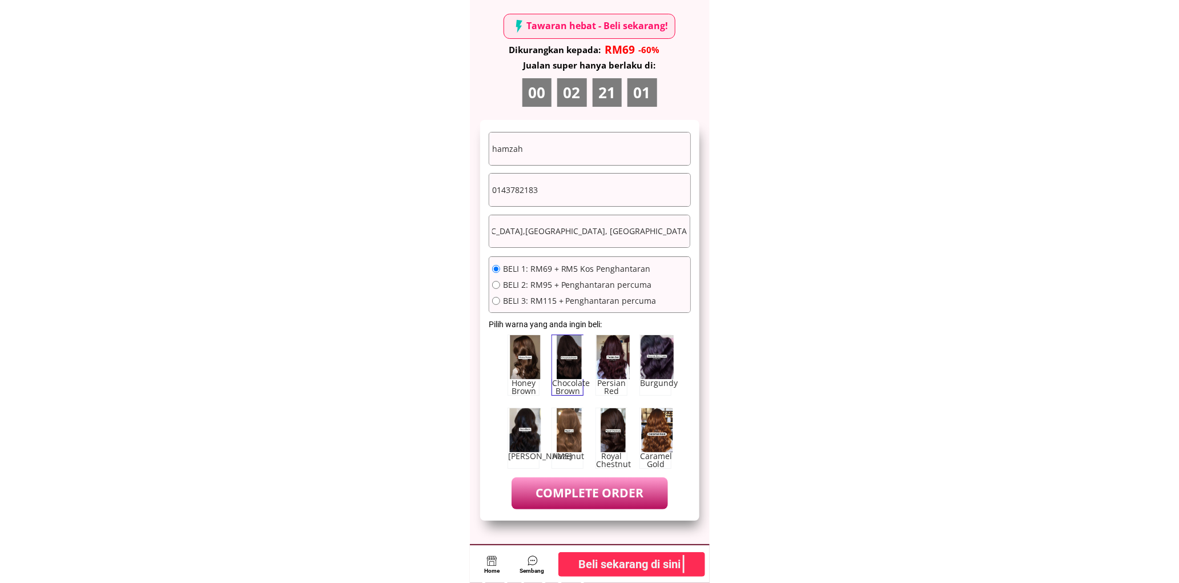
click at [666, 221] on input "perumahan semi, 21727, kampung gong limau, cukai,kemaman, terengganu, 21727, Ke…" at bounding box center [589, 231] width 201 height 33
click at [637, 232] on input "perumahan semi, 21727, kampung gong limau, cukai,kemaman, terengganu, 21727, Ke…" at bounding box center [589, 231] width 201 height 33
click at [676, 230] on input "perumahan semi, 21727, kampung gong limau, cukai,kemaman, terengganu, 21727, Ke…" at bounding box center [589, 231] width 201 height 33
click at [666, 231] on input "perumahan semi, 21727, kampung gong limau, cukai,kemaman, terengganu, 21727, Ke…" at bounding box center [589, 231] width 201 height 33
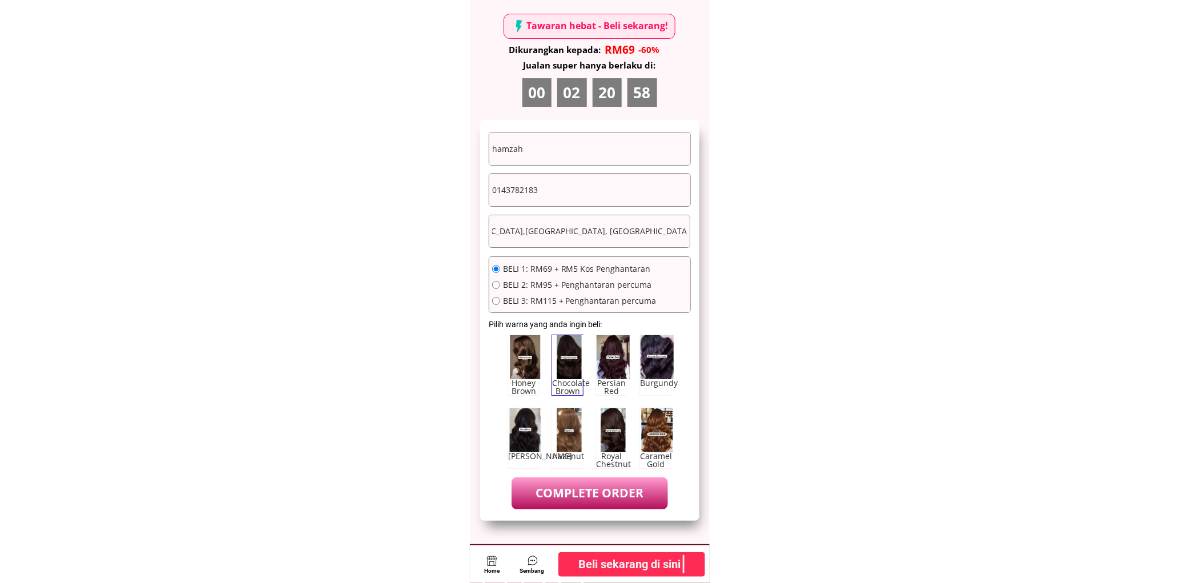
drag, startPoint x: 664, startPoint y: 231, endPoint x: 715, endPoint y: 241, distance: 51.2
type input "perumahan semi, 21727, kampung gong limau, cukai,kemaman, terengganu, 21727, Ke…"
click at [581, 492] on p "COMPLETE ORDER" at bounding box center [590, 492] width 156 height 31
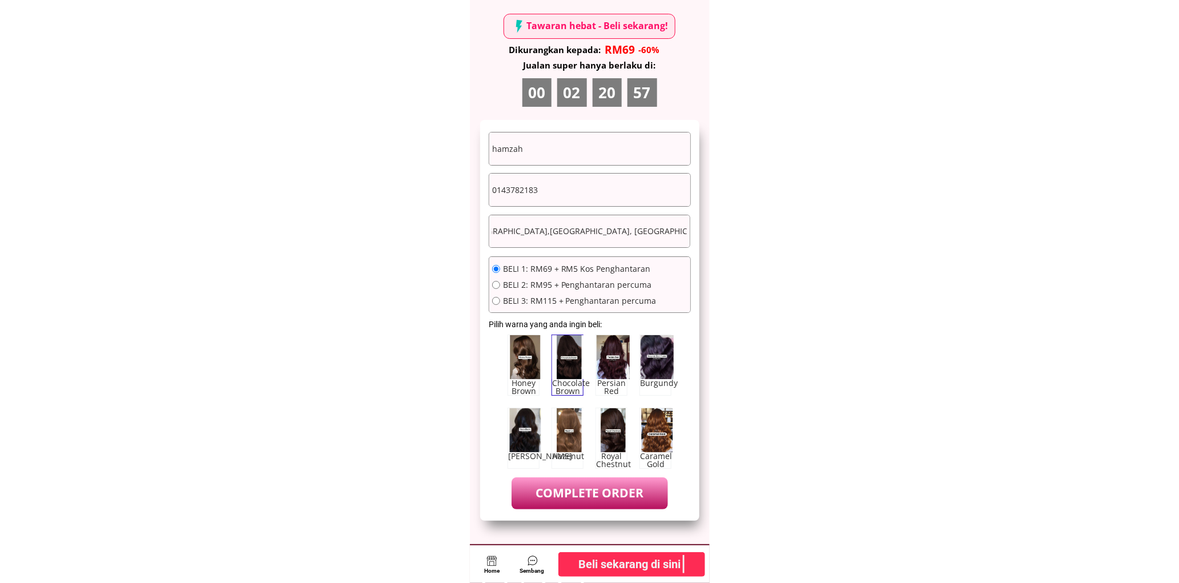
scroll to position [0, 0]
